Goal: Information Seeking & Learning: Learn about a topic

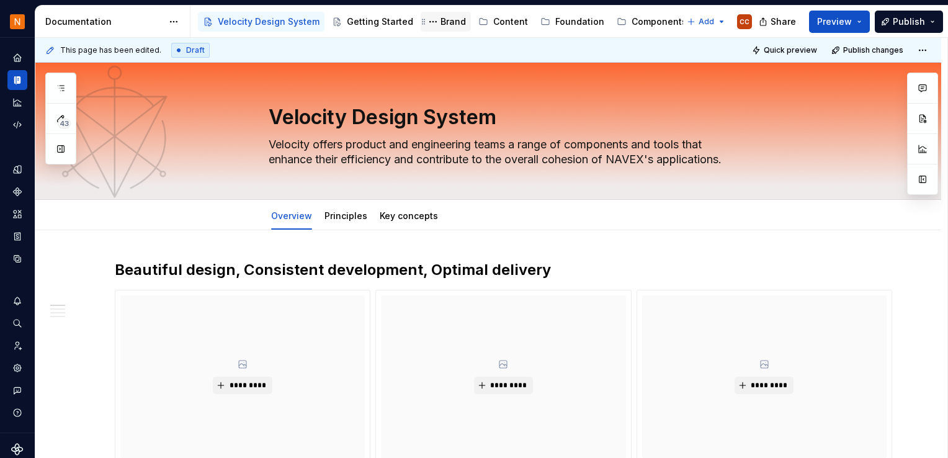
click at [440, 24] on div "Brand" at bounding box center [452, 22] width 25 height 12
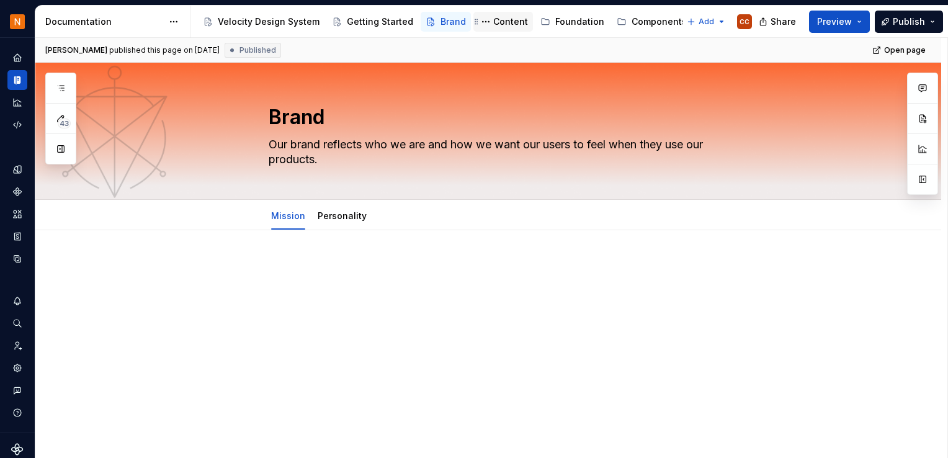
click at [501, 22] on div "Content" at bounding box center [510, 22] width 35 height 12
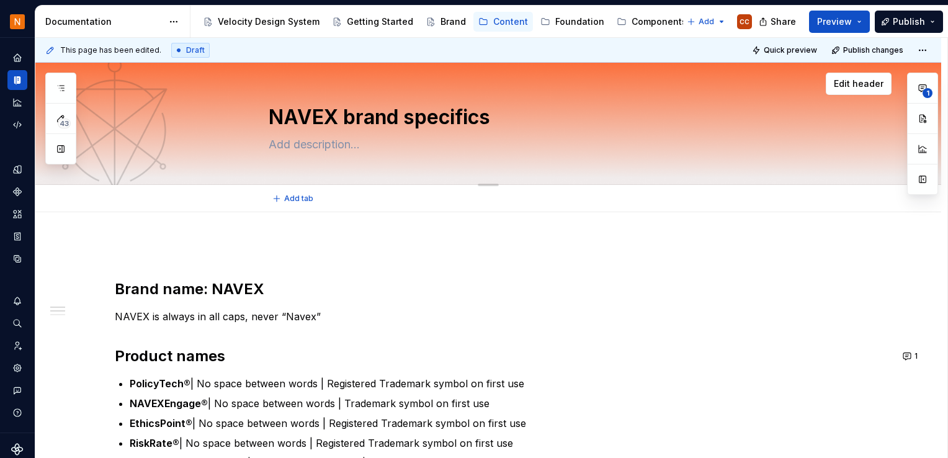
click at [440, 125] on textarea "NAVEX brand specifics" at bounding box center [500, 117] width 469 height 30
click at [383, 123] on textarea "NAVEX brand specifics" at bounding box center [500, 117] width 469 height 30
click at [360, 118] on textarea "NAVEX brand specifics" at bounding box center [500, 117] width 469 height 30
click at [499, 125] on textarea "NAVEX brand specifics" at bounding box center [500, 117] width 469 height 30
drag, startPoint x: 422, startPoint y: 117, endPoint x: 342, endPoint y: 110, distance: 79.7
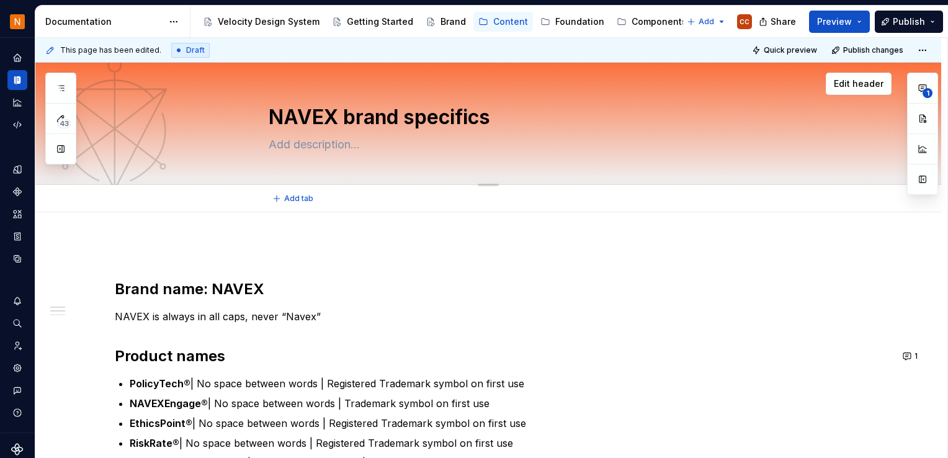
click at [342, 110] on textarea "NAVEX brand specifics" at bounding box center [500, 117] width 469 height 30
type textarea "*"
type textarea "NAVEX b"
type textarea "*"
type textarea "NAVEX br"
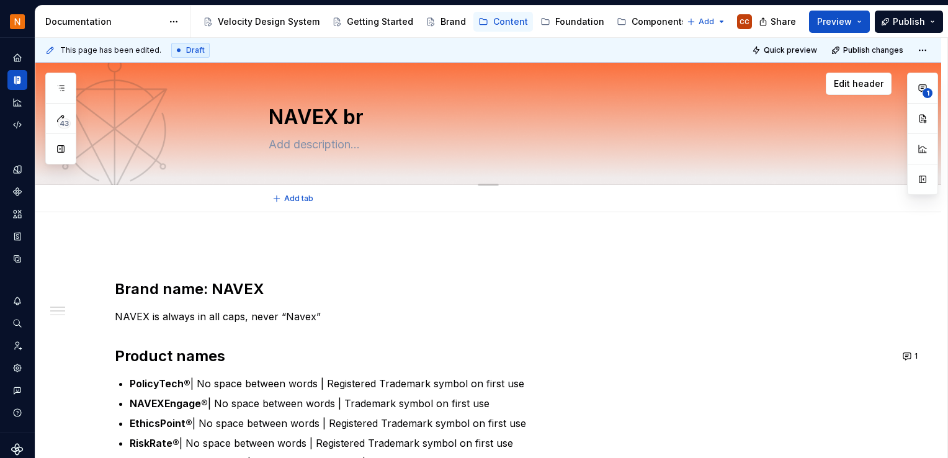
type textarea "*"
type textarea "NAVEX bra"
type textarea "*"
type textarea "NAVEX bran"
type textarea "*"
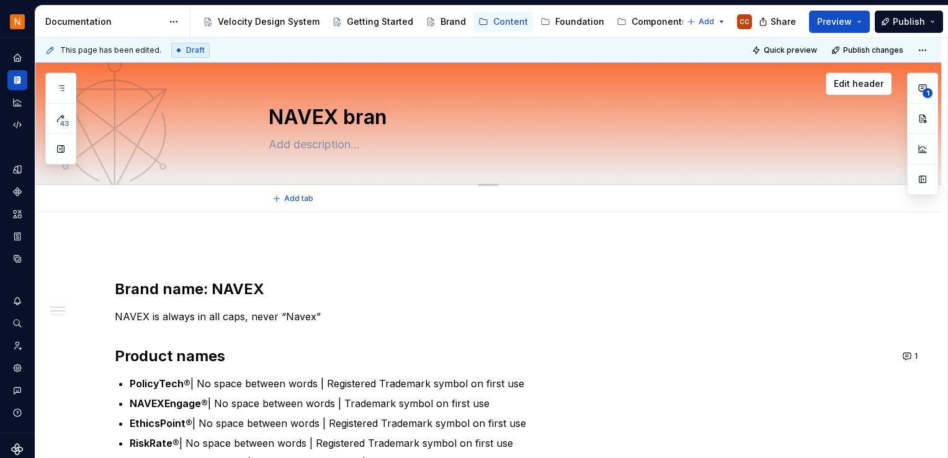
type textarea "NAVEX brand"
type textarea "*"
type textarea "NAVEX brand"
click at [337, 256] on p at bounding box center [503, 249] width 777 height 15
type textarea "*"
